Goal: Transaction & Acquisition: Subscribe to service/newsletter

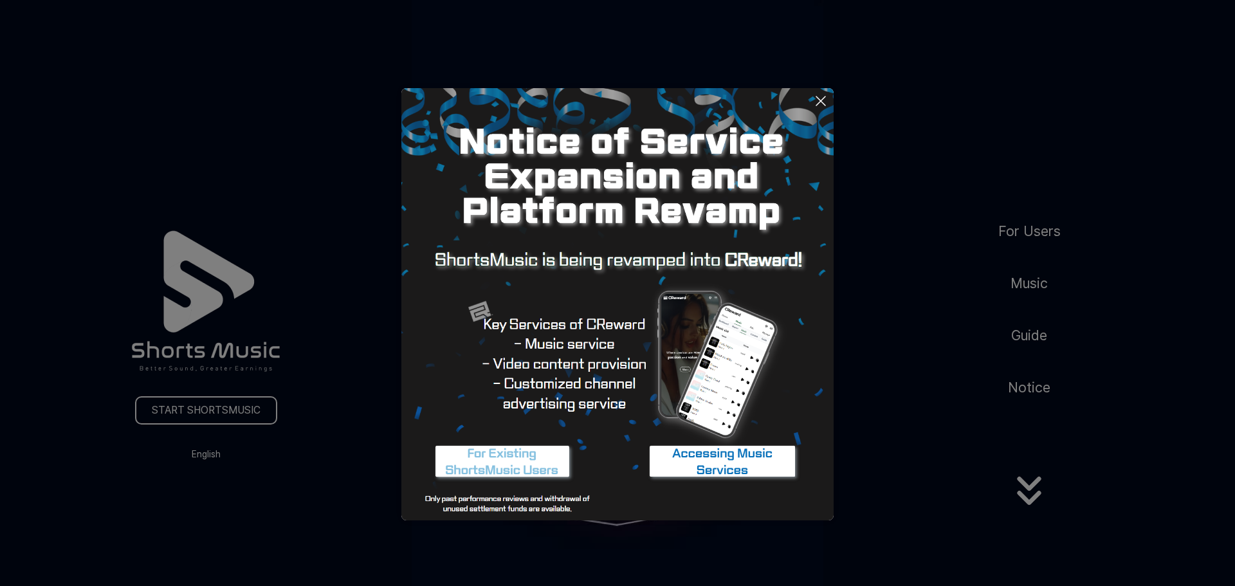
click at [368, 386] on button at bounding box center [617, 293] width 1235 height 586
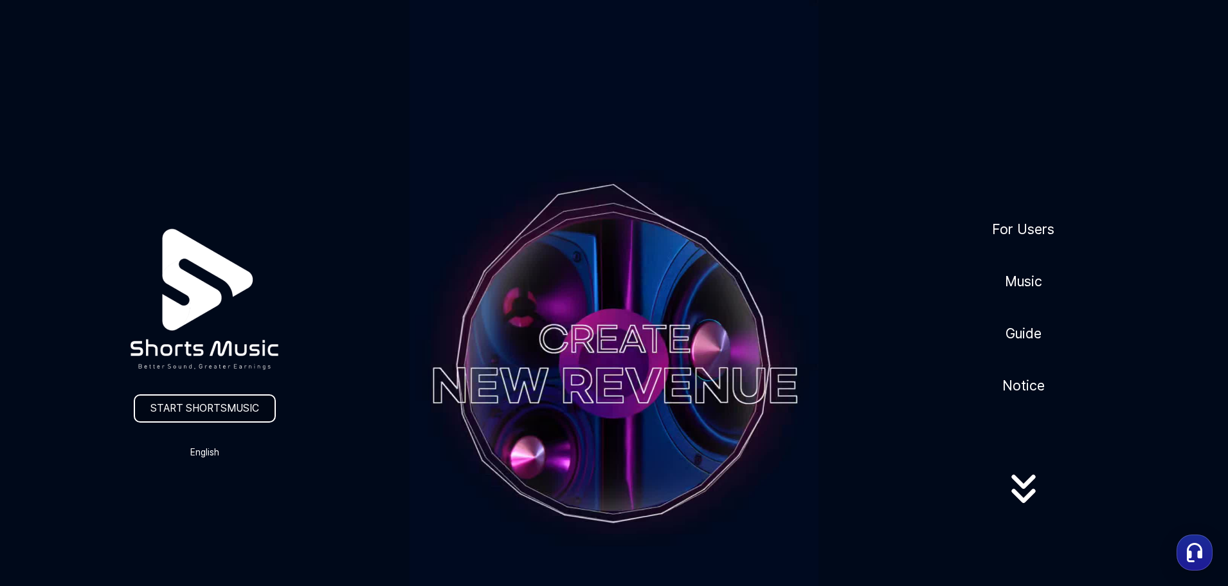
click at [239, 413] on link "START SHORTSMUSIC" at bounding box center [205, 408] width 142 height 28
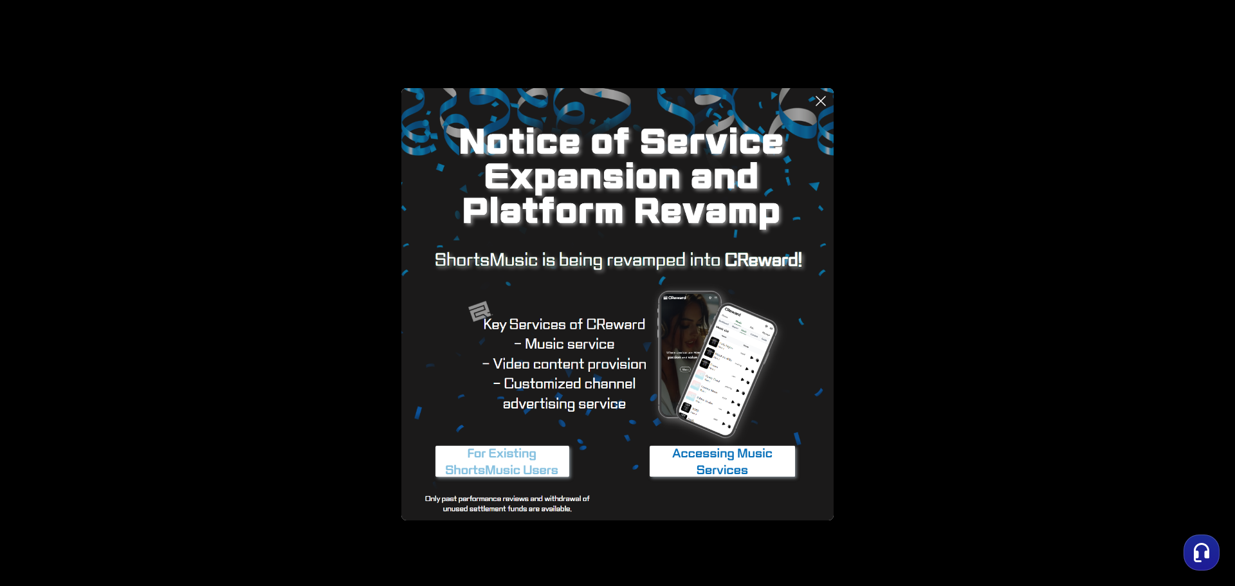
click at [230, 355] on button at bounding box center [617, 293] width 1235 height 586
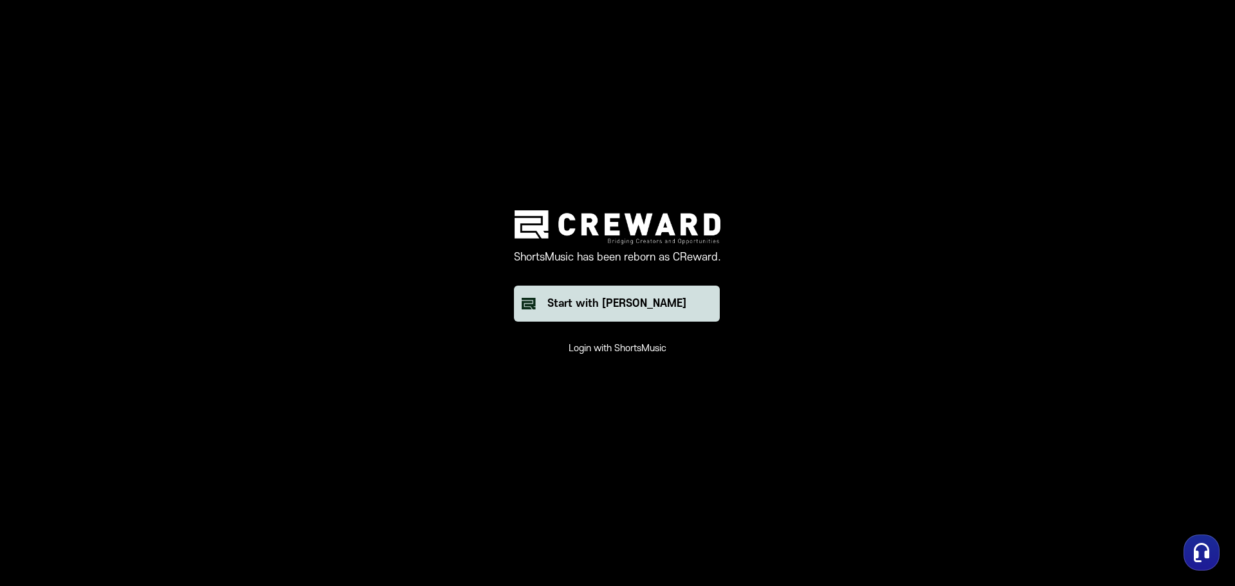
click at [642, 307] on div "Start with [PERSON_NAME]" at bounding box center [616, 303] width 139 height 15
